Goal: Communication & Community: Share content

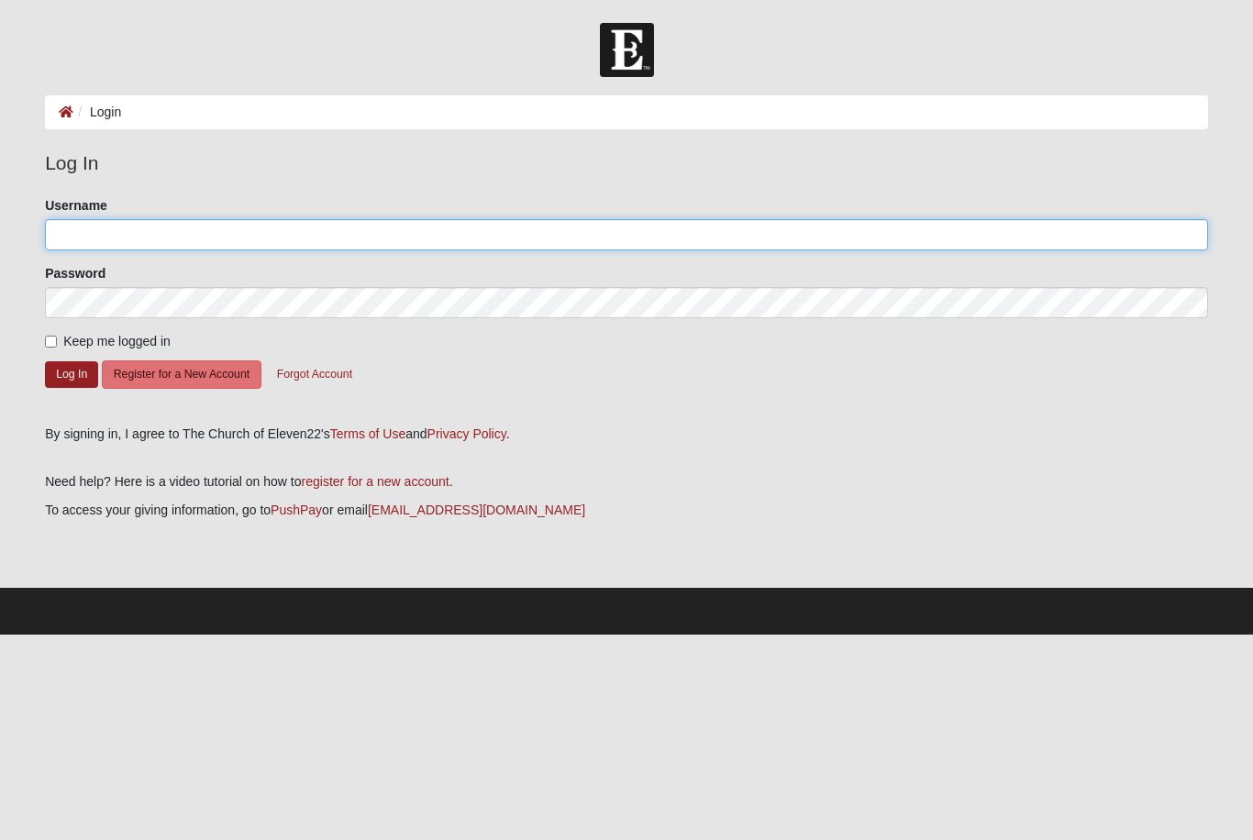
type input "MAJ"
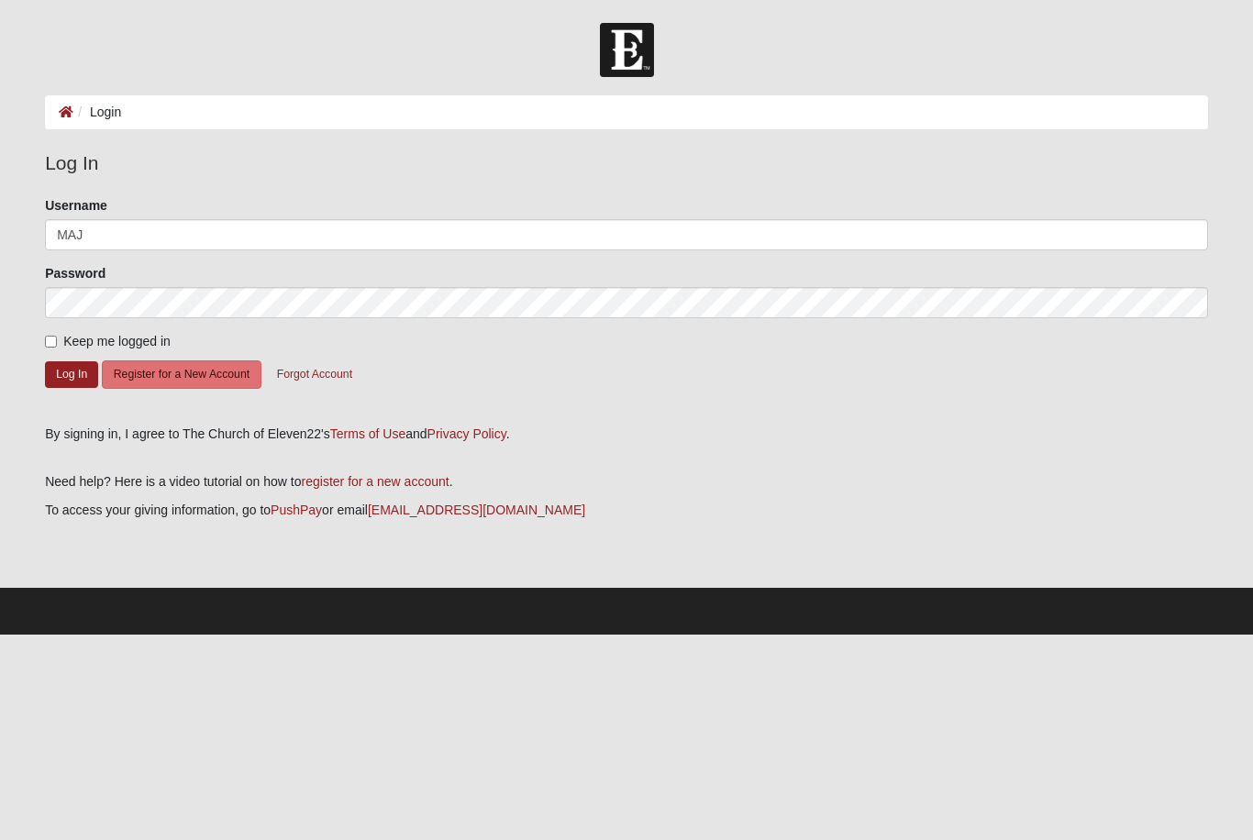
click at [72, 373] on button "Log In" at bounding box center [71, 375] width 53 height 27
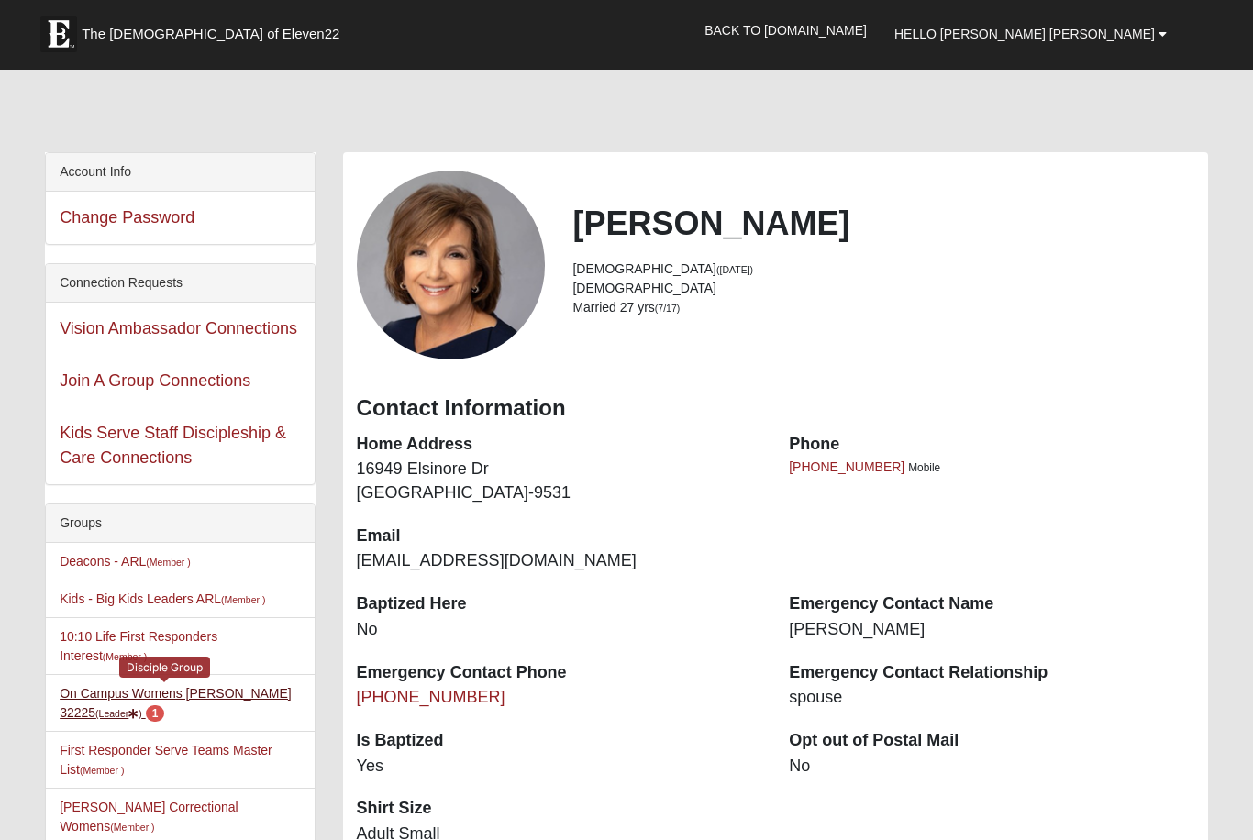
click at [204, 701] on link "On Campus Womens [PERSON_NAME] 32225 (Leader ) 1" at bounding box center [176, 703] width 232 height 34
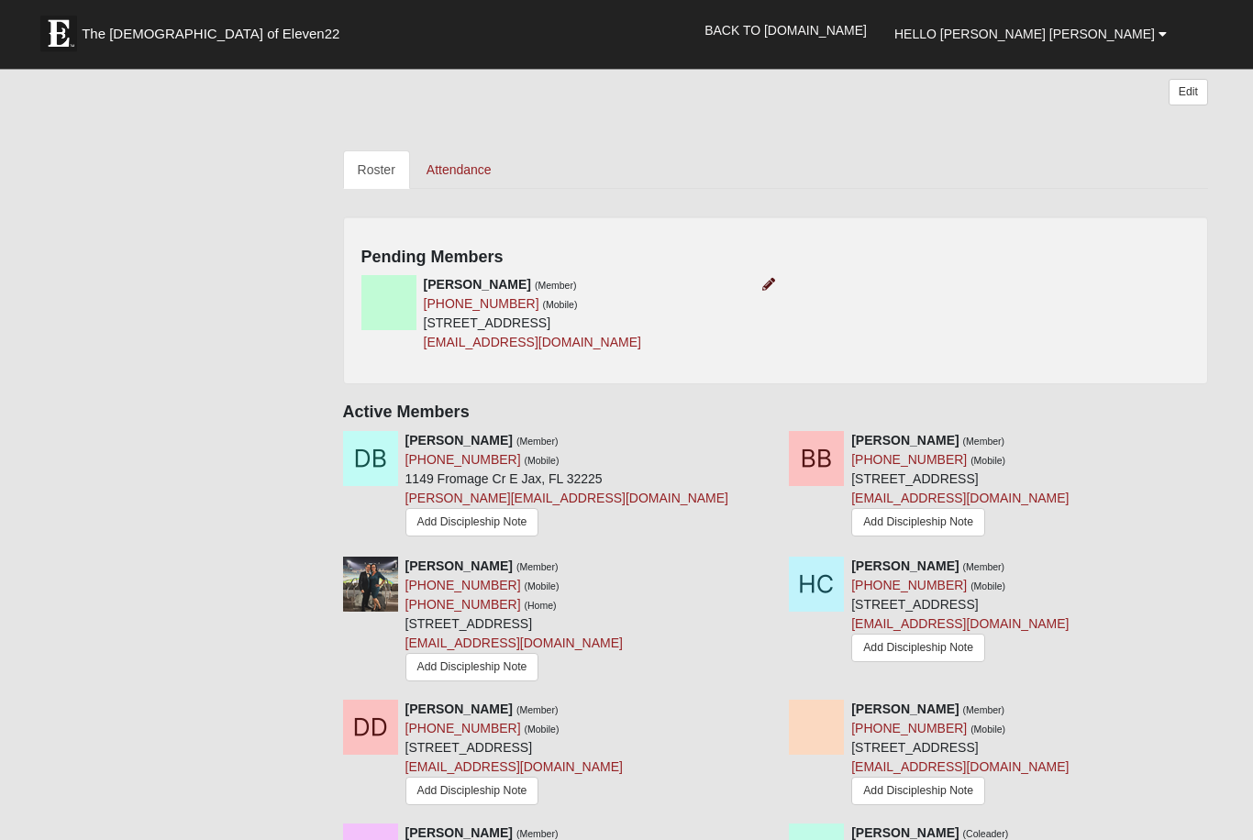
scroll to position [740, 0]
click at [763, 283] on icon at bounding box center [768, 284] width 13 height 13
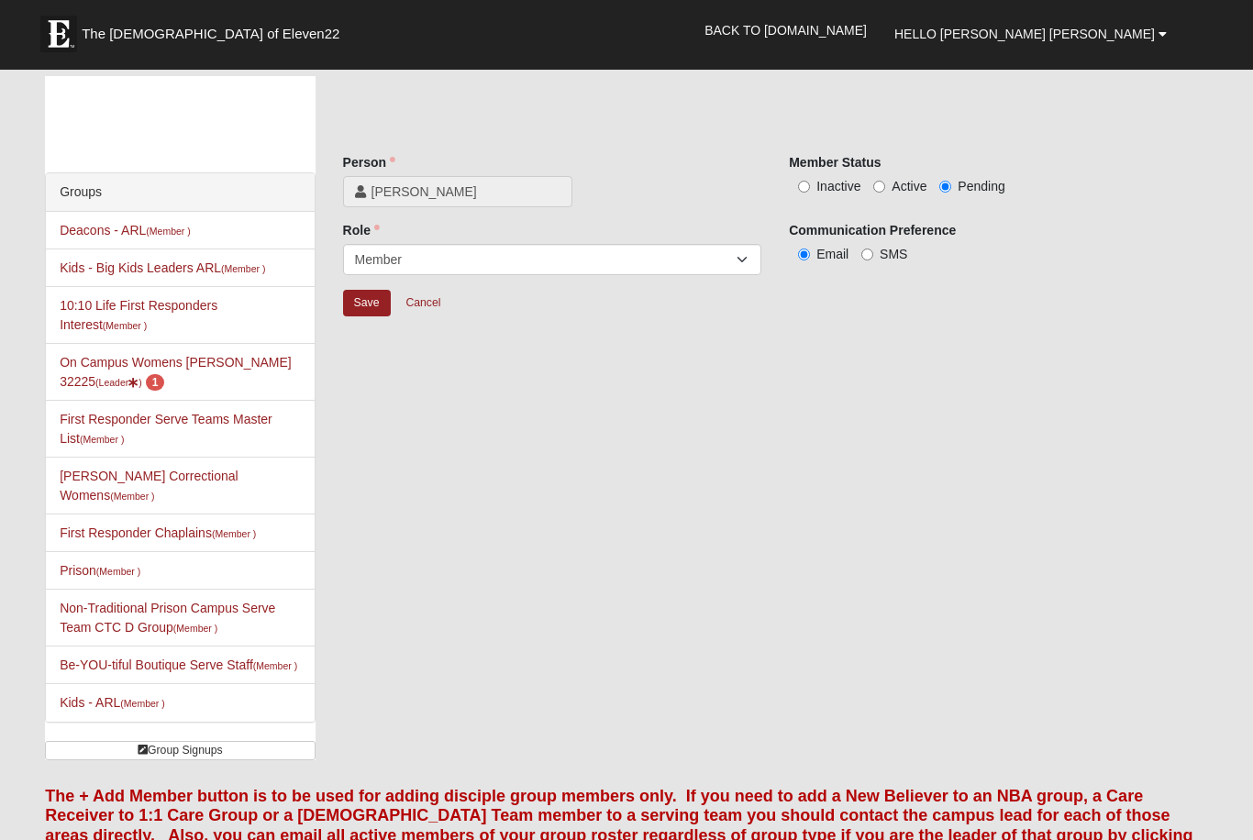
click at [877, 186] on input "Active" at bounding box center [880, 187] width 12 height 12
radio input "true"
click at [379, 294] on input "Save" at bounding box center [367, 303] width 48 height 27
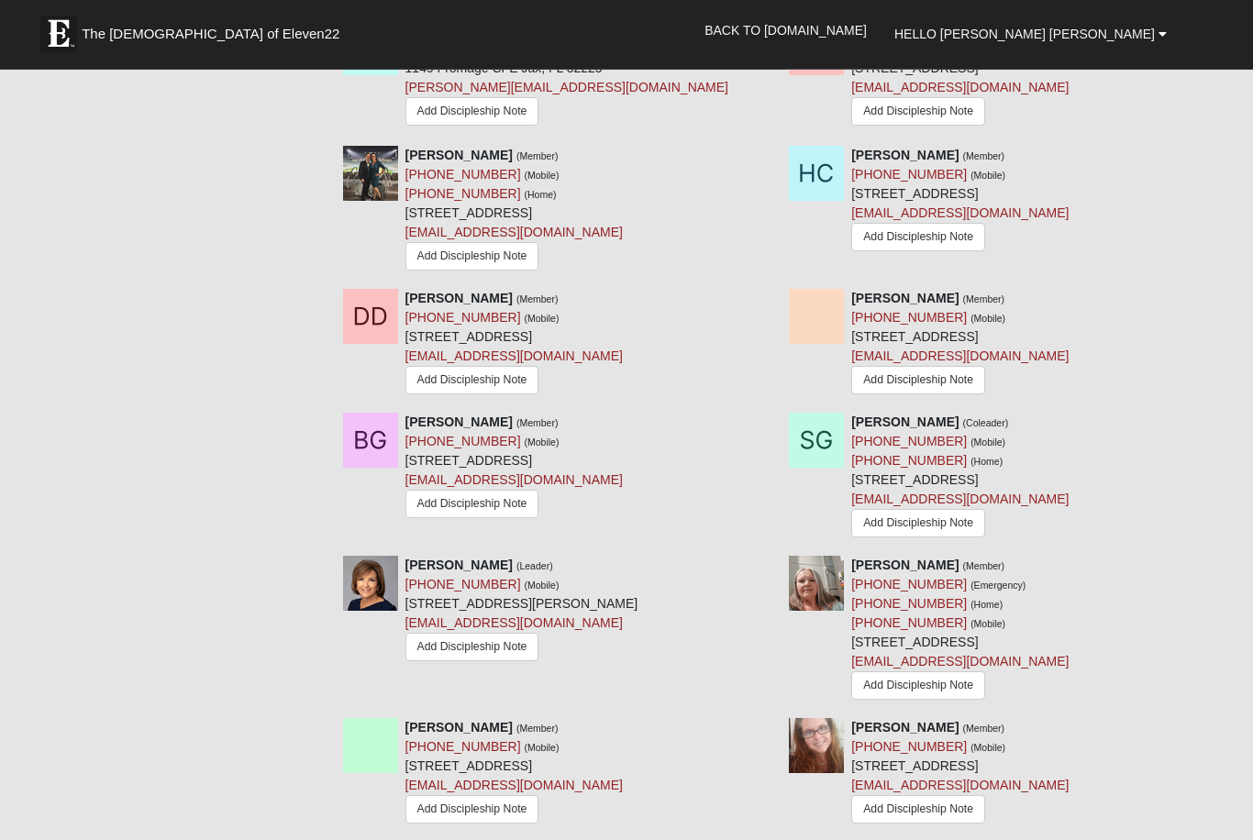
scroll to position [966, 0]
click at [916, 290] on strong "Victoria Dukes" at bounding box center [905, 296] width 107 height 15
click at [1223, 286] on form "The Church of Eleven22 Hello Mary Anne My Account Log Out Back to COE22.com" at bounding box center [626, 459] width 1253 height 2805
click at [1165, 281] on div "Melissa Cake (Member) (904) 803-7012 (Mobile) (904) 803-7012 (Home) 12412 Eagle…" at bounding box center [775, 215] width 893 height 143
click at [1219, 297] on icon at bounding box center [1215, 296] width 13 height 13
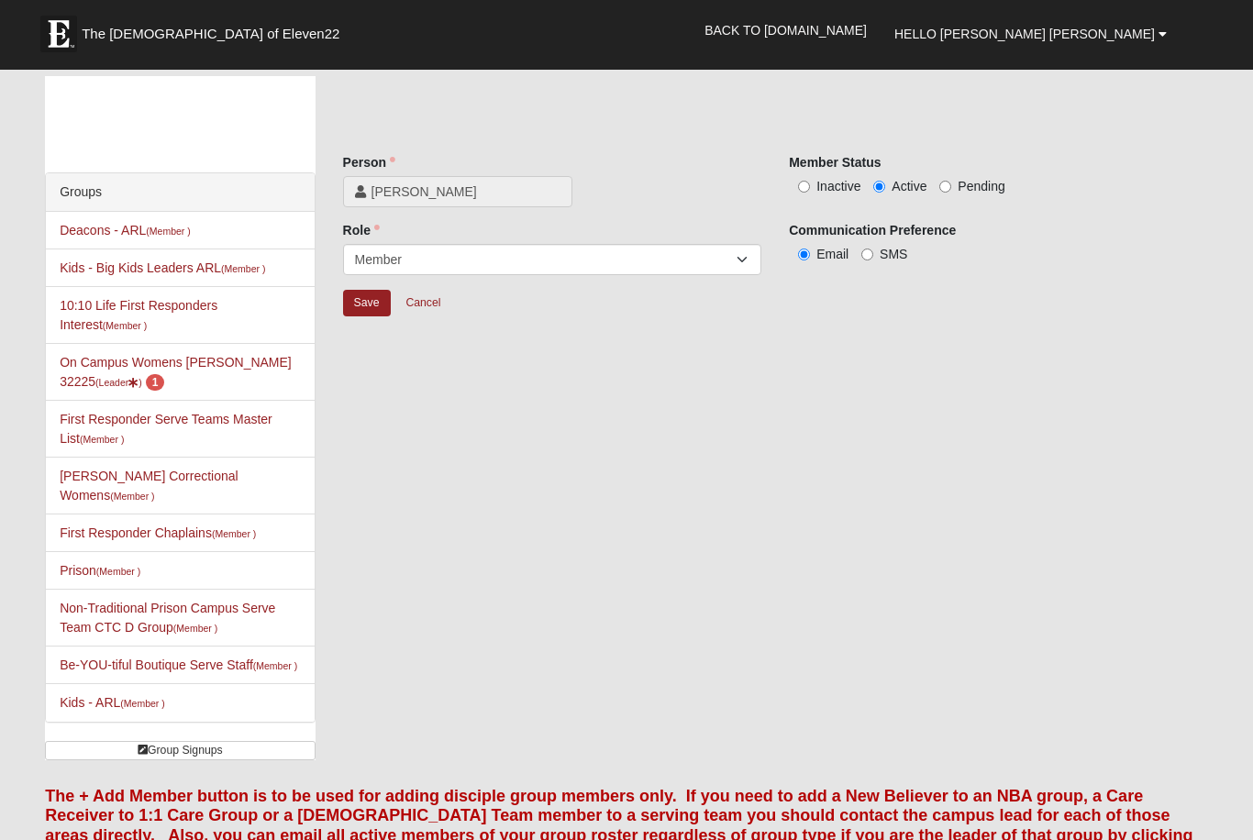
click at [810, 184] on input "Inactive" at bounding box center [804, 187] width 12 height 12
radio input "true"
click at [364, 306] on input "Save" at bounding box center [367, 303] width 48 height 27
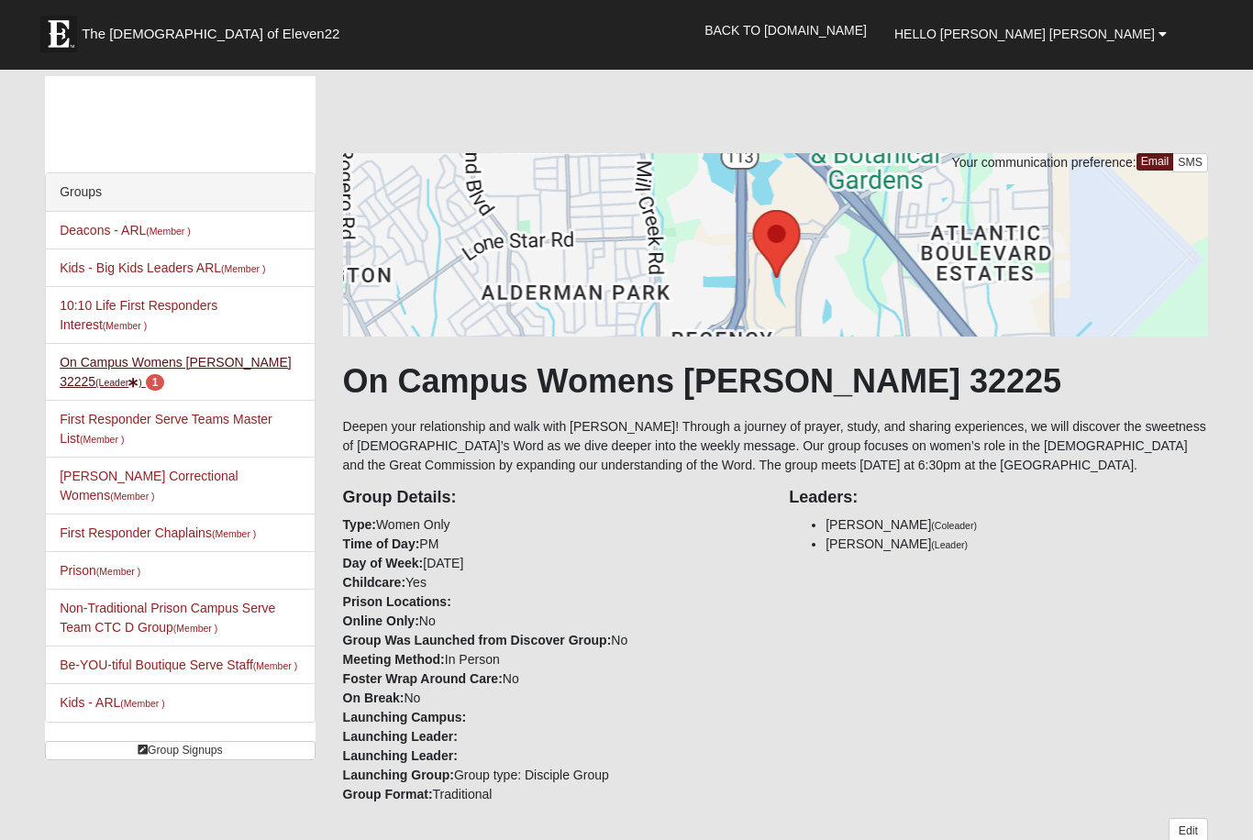
click at [147, 369] on link "On Campus Womens Jacobs 32225 (Leader ) 1" at bounding box center [176, 372] width 232 height 34
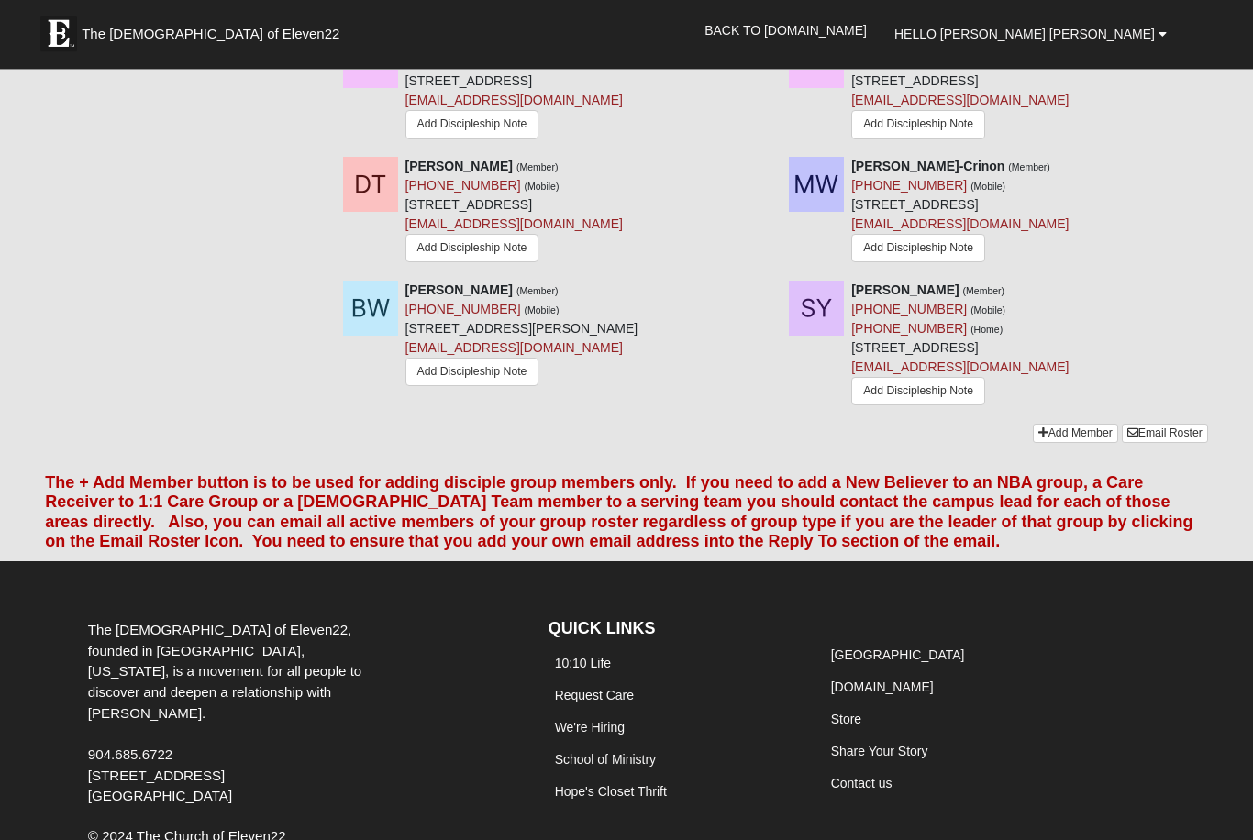
scroll to position [1769, 0]
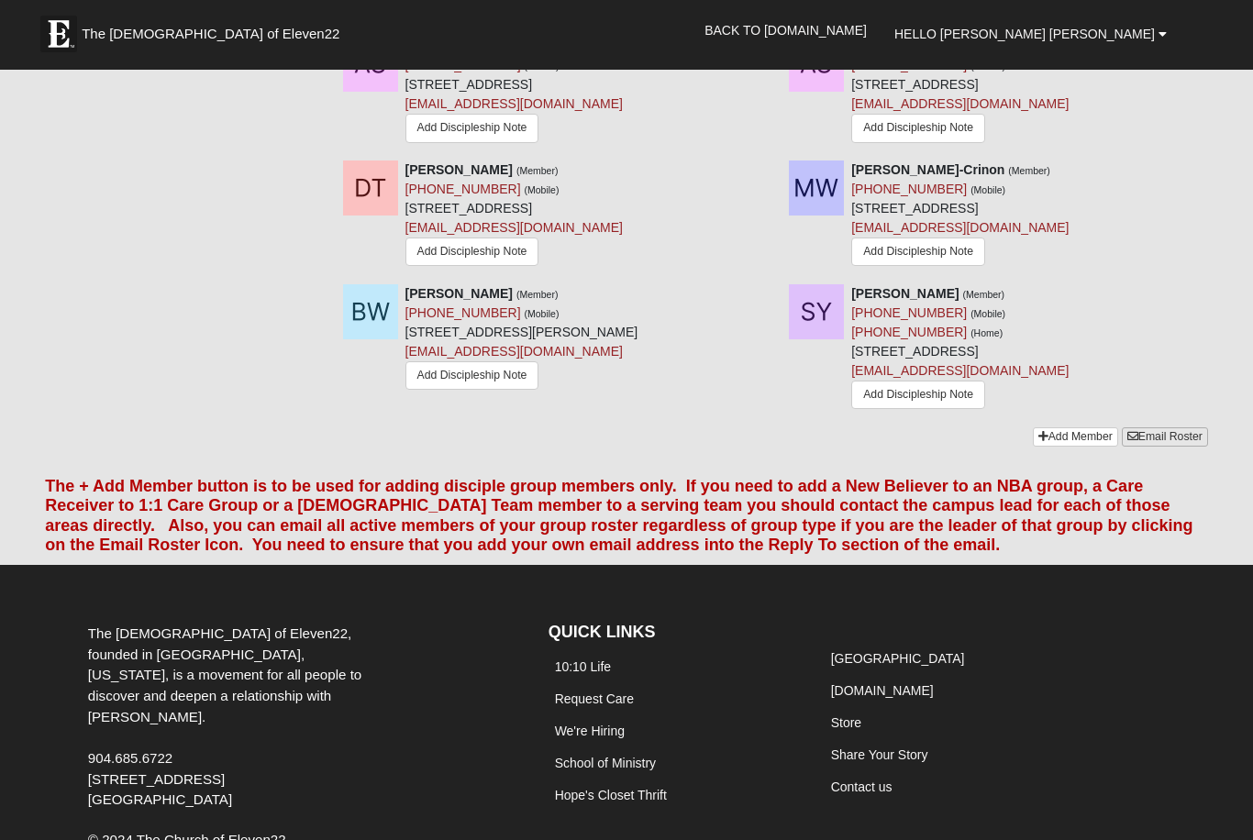
click at [1184, 439] on link "Email Roster" at bounding box center [1165, 437] width 86 height 19
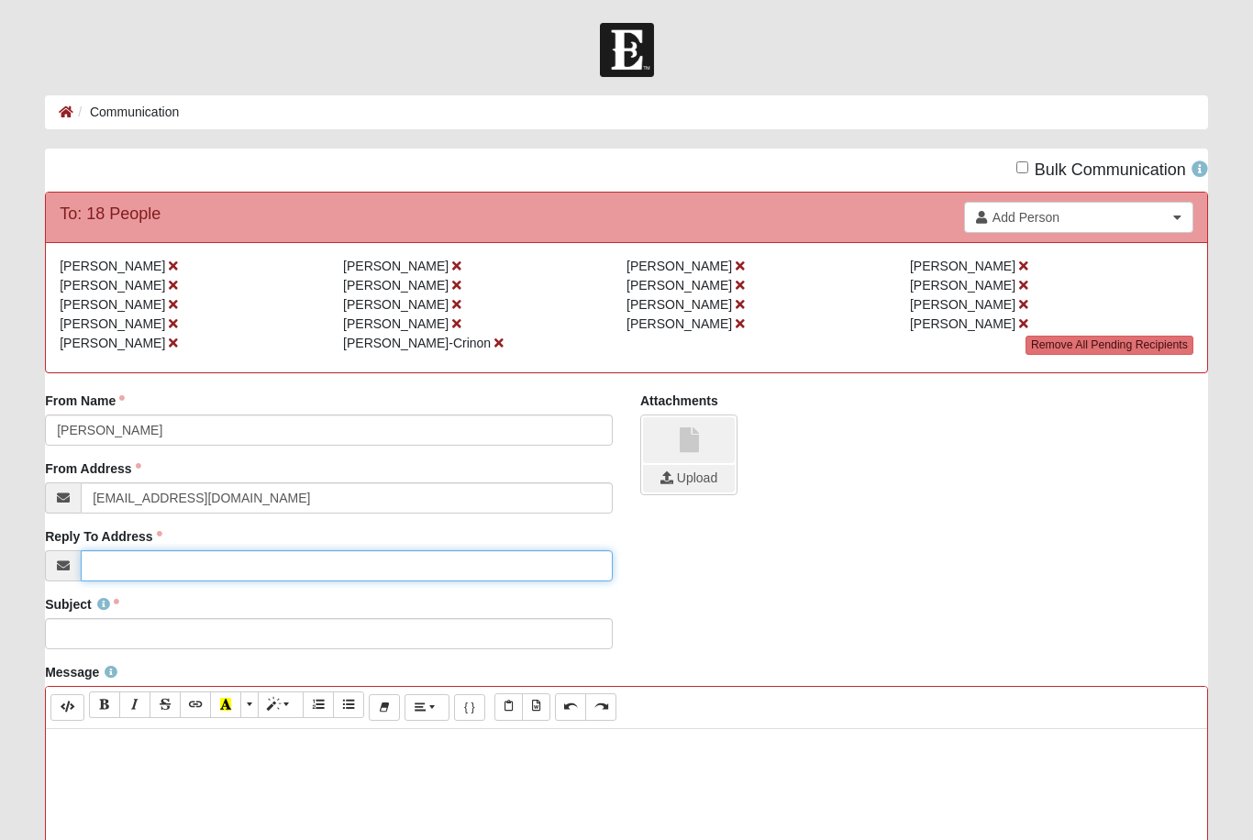
click at [137, 566] on input "Reply To Address" at bounding box center [347, 566] width 532 height 31
type input "[EMAIL_ADDRESS][DOMAIN_NAME]"
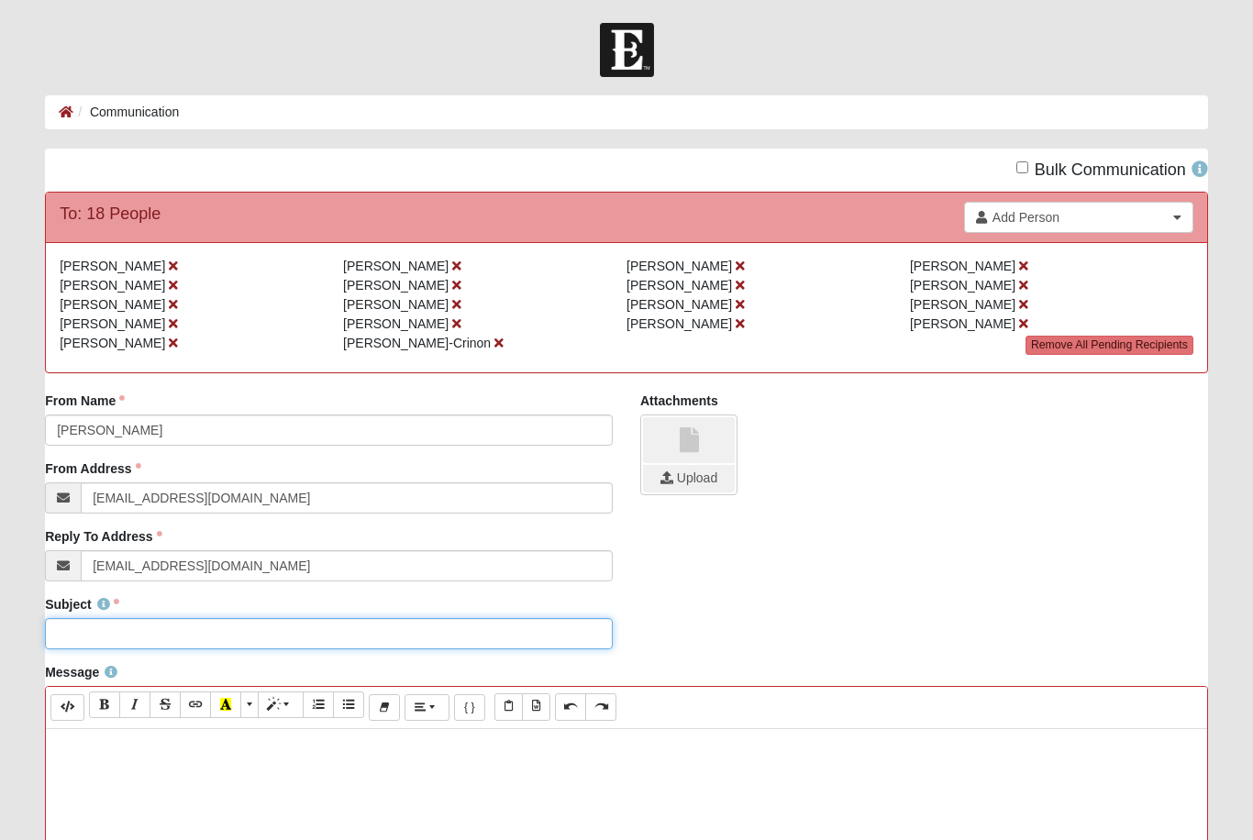
click at [136, 638] on input "Subject" at bounding box center [329, 633] width 568 height 31
type input "It is Saturated Week!"
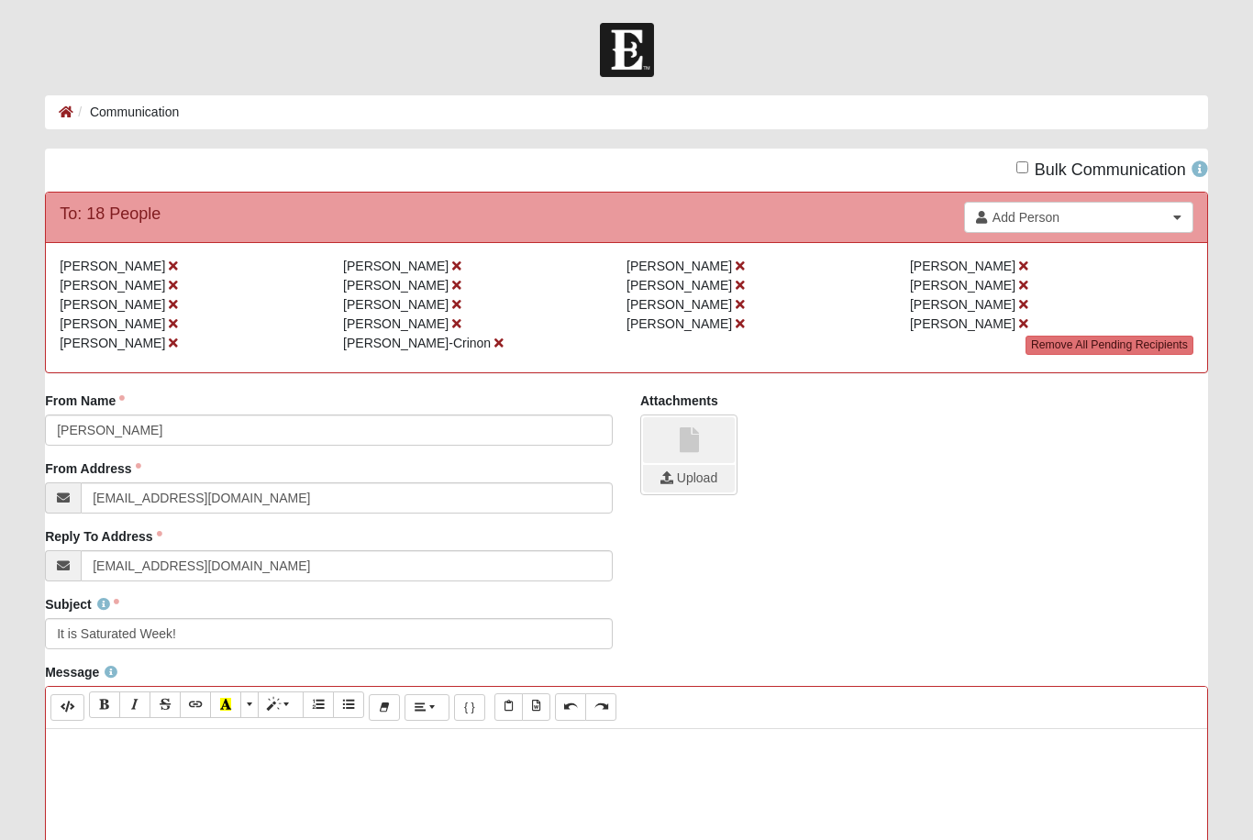
click at [95, 747] on p at bounding box center [626, 748] width 1143 height 19
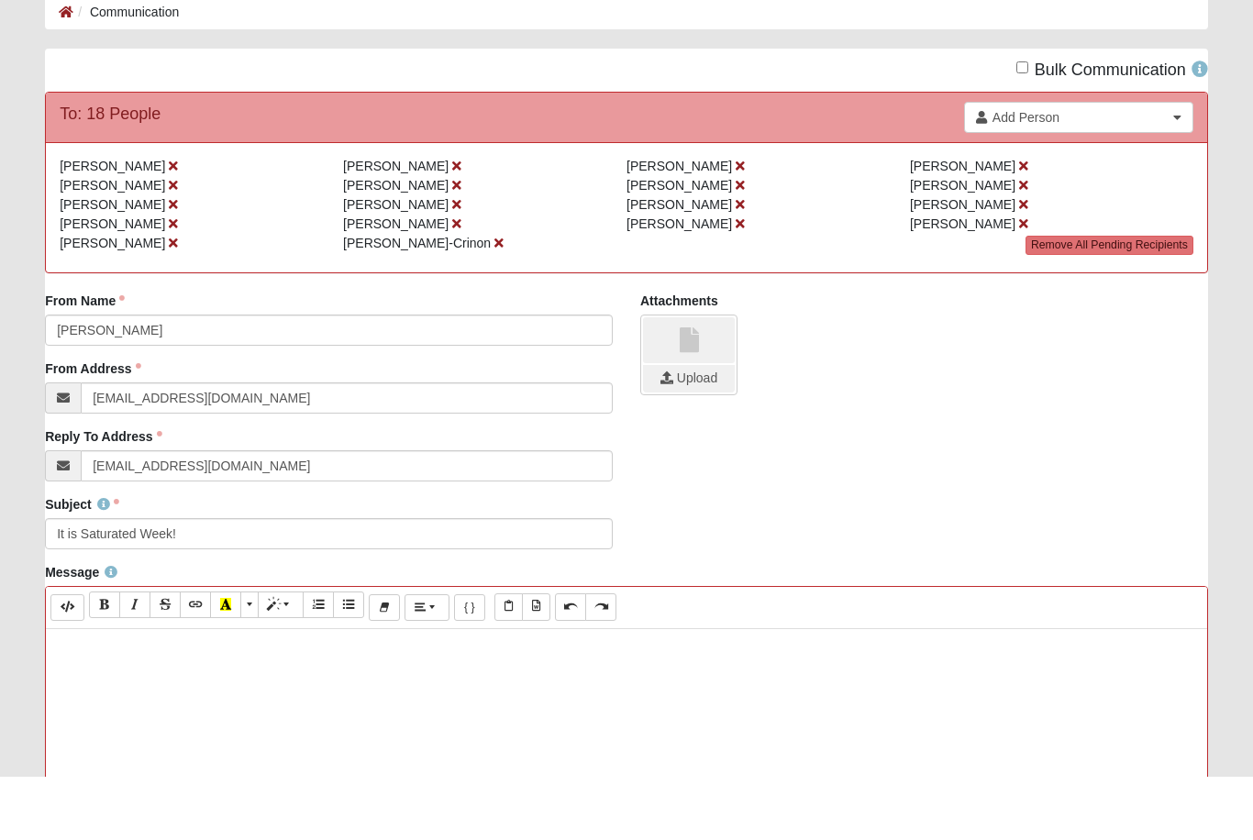
scroll to position [38, 0]
paste div
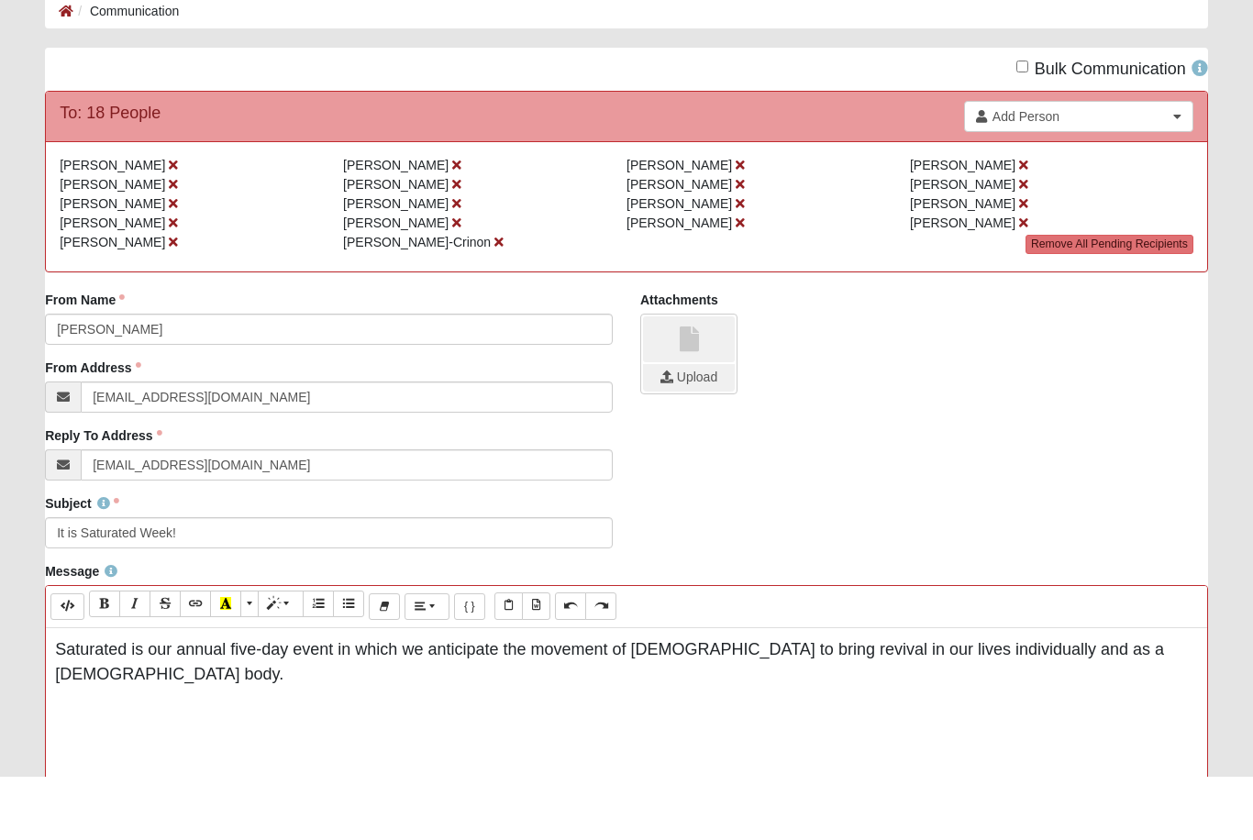
click at [1137, 701] on p "Saturated is our annual five-day event in which we anticipate the movement of […" at bounding box center [626, 726] width 1143 height 50
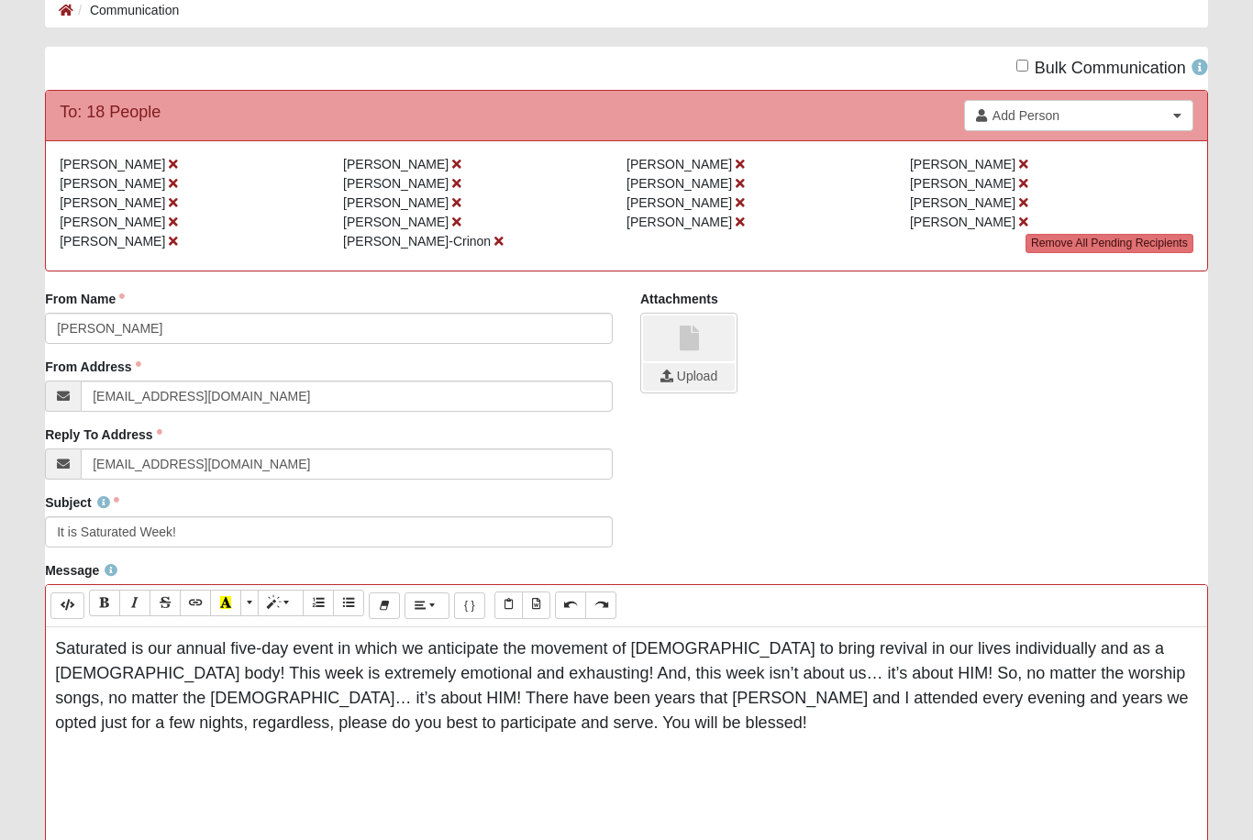
click at [1021, 698] on span "Saturated is our annual five-day event in which we anticipate the movement of […" at bounding box center [621, 686] width 1133 height 93
click at [1037, 698] on span "Saturated is our annual five-day event in which we anticipate the movement of […" at bounding box center [621, 686] width 1133 height 93
click at [1034, 701] on span "Saturated is our annual five-day event in which we anticipate the movement of […" at bounding box center [621, 686] width 1133 height 93
click at [362, 732] on p "Saturated is our annual five-day event in which we anticipate the movement of […" at bounding box center [626, 686] width 1143 height 99
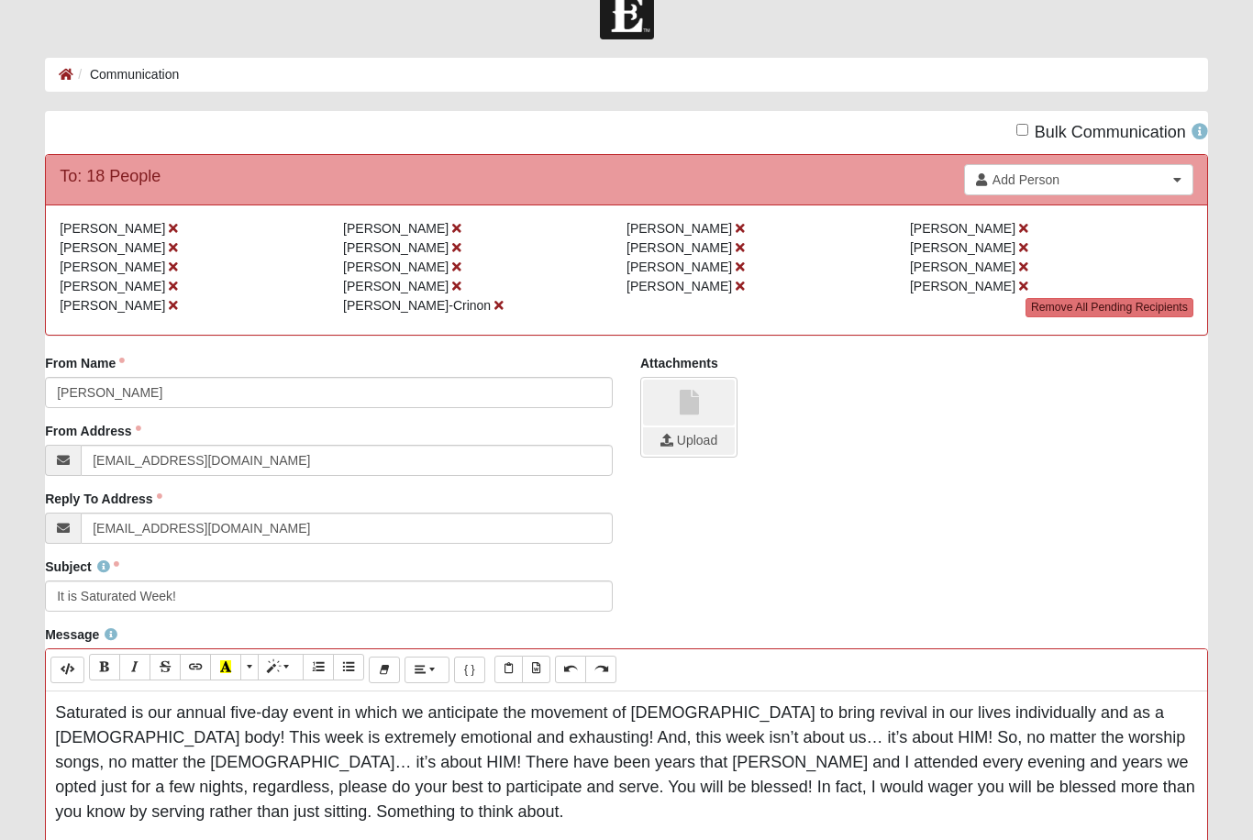
scroll to position [37, 0]
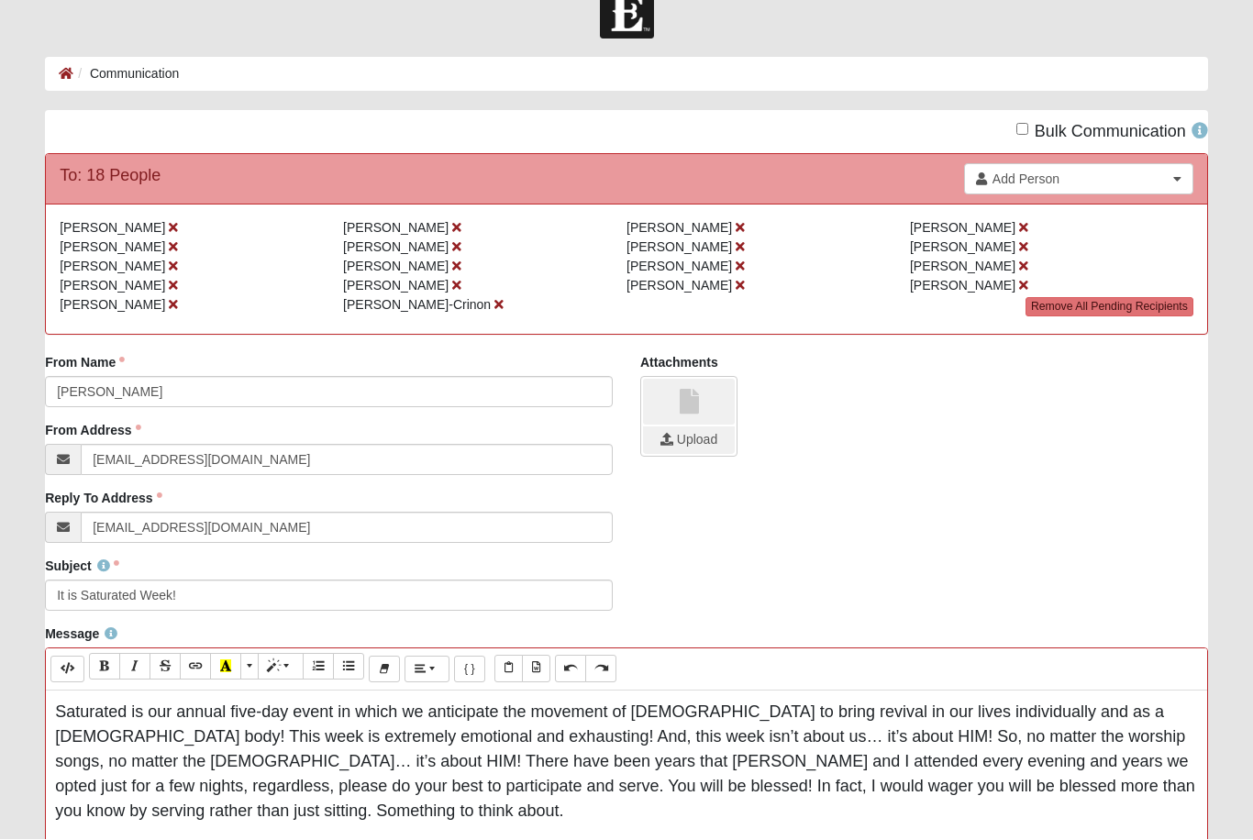
click at [1081, 167] on link "Add Person" at bounding box center [1078, 180] width 229 height 31
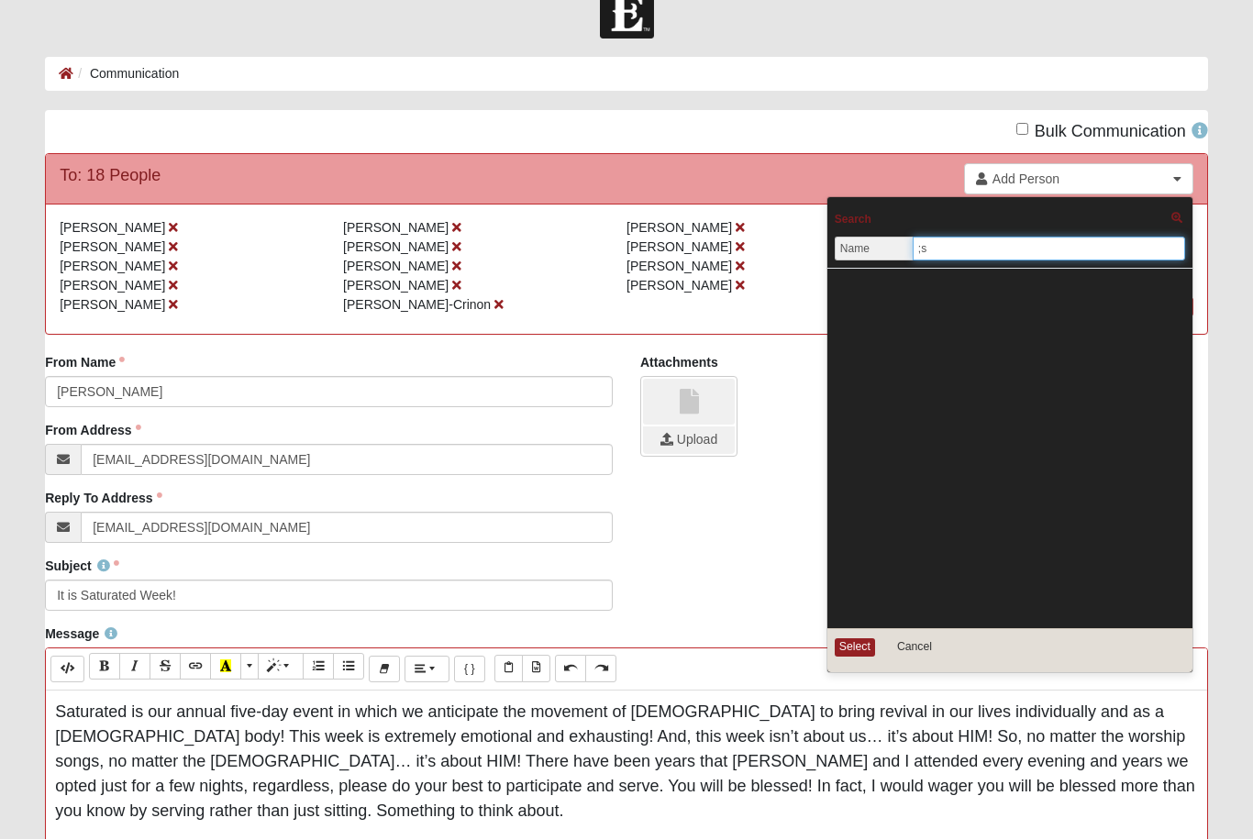
type input ";"
type input "[PERSON_NAME]"
click at [907, 652] on button "Cancel" at bounding box center [915, 649] width 72 height 21
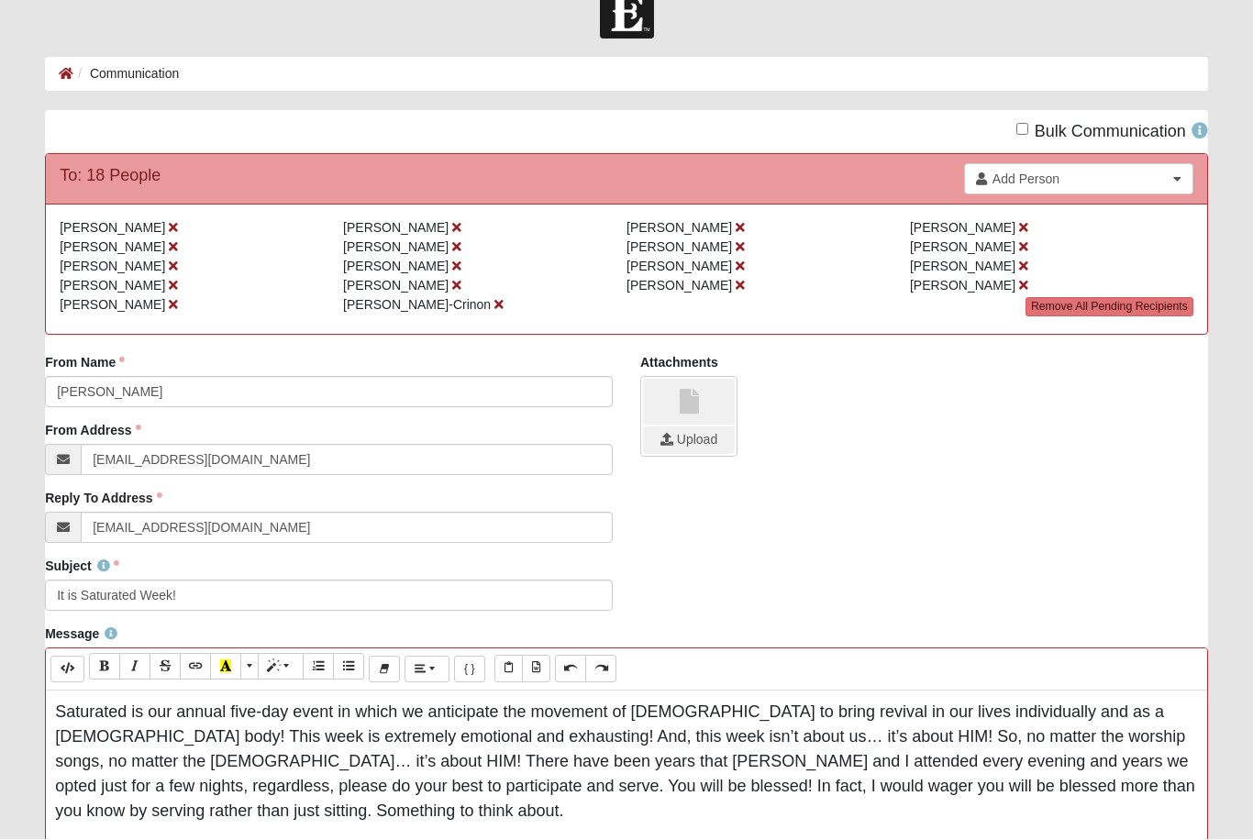
scroll to position [39, 0]
